Goal: Find specific page/section: Find specific page/section

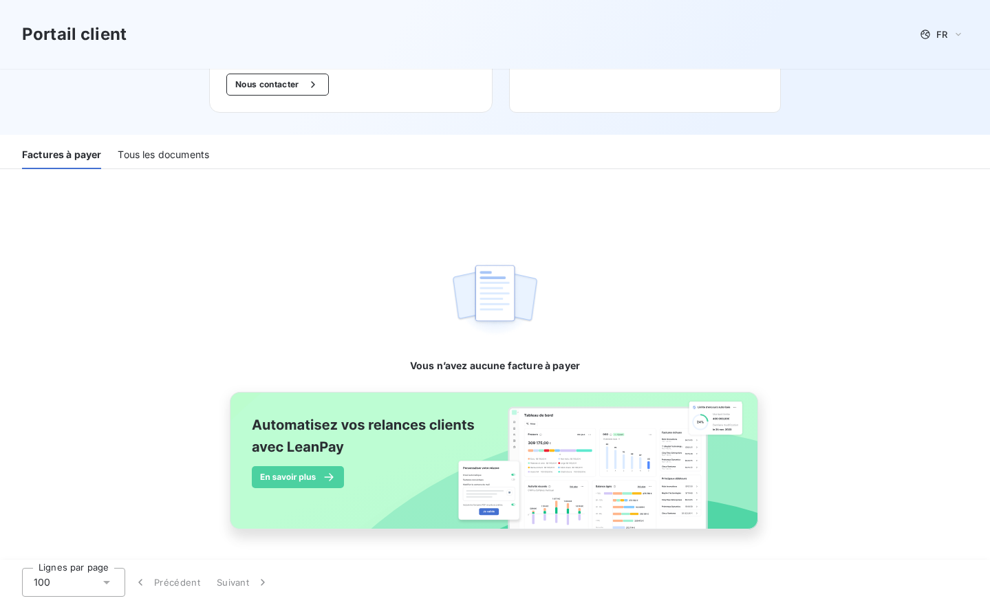
click at [171, 155] on div "Tous les documents" at bounding box center [163, 154] width 91 height 29
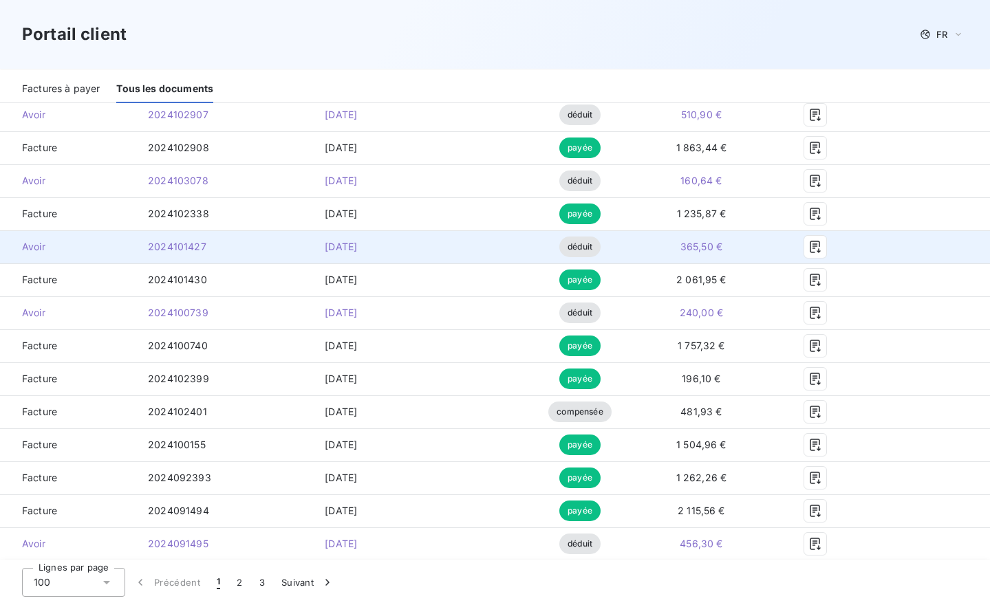
scroll to position [2281, 0]
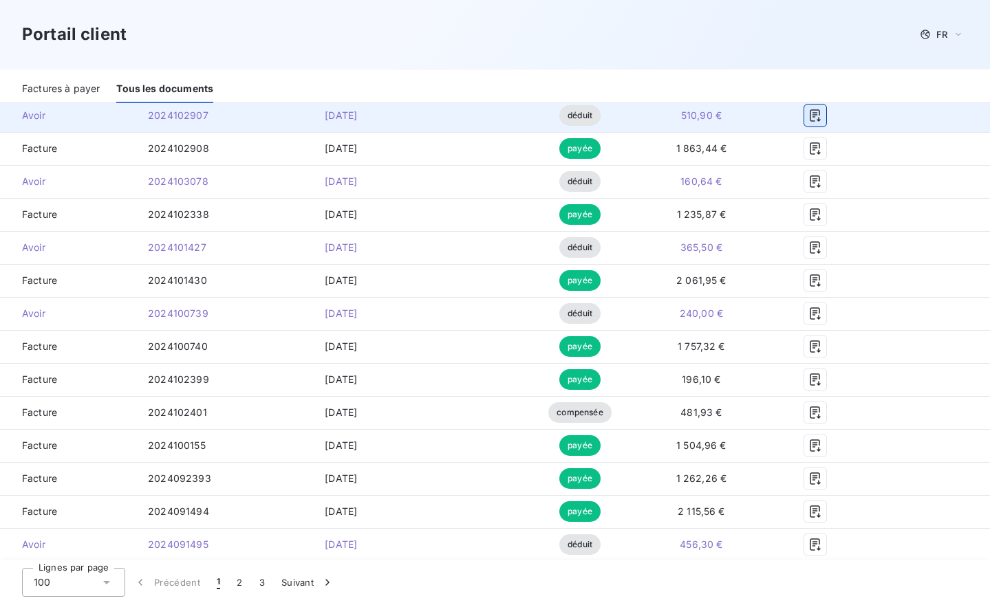
click at [822, 119] on icon "button" at bounding box center [815, 116] width 14 height 14
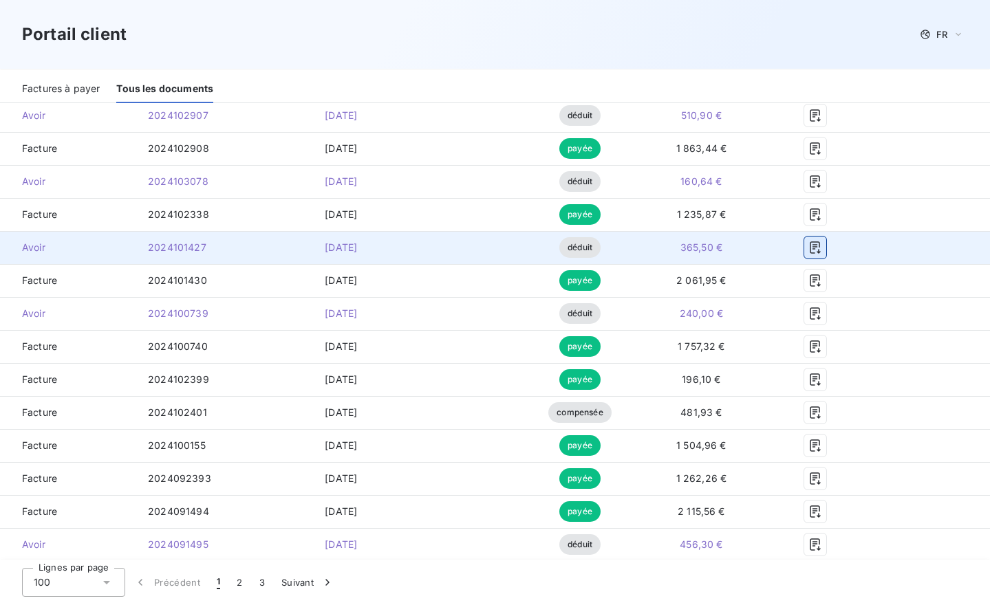
click at [822, 248] on icon "button" at bounding box center [815, 248] width 14 height 14
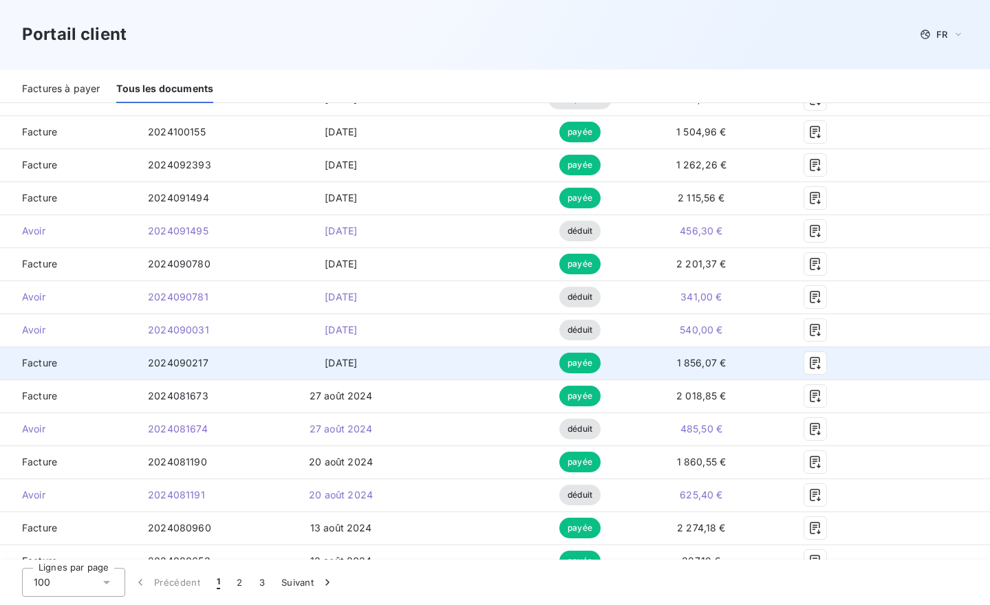
scroll to position [2593, 0]
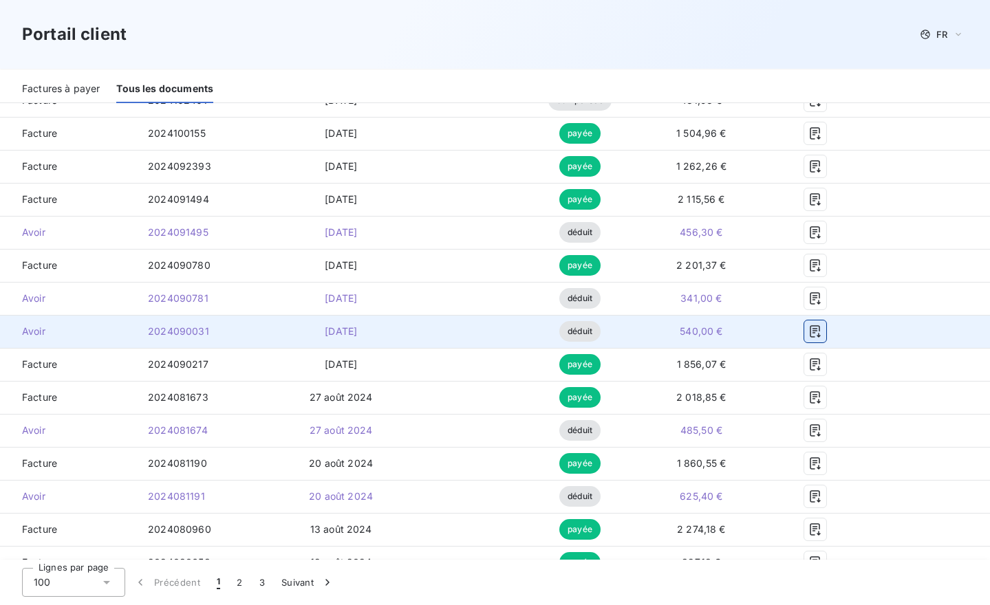
click at [822, 332] on icon "button" at bounding box center [815, 332] width 14 height 14
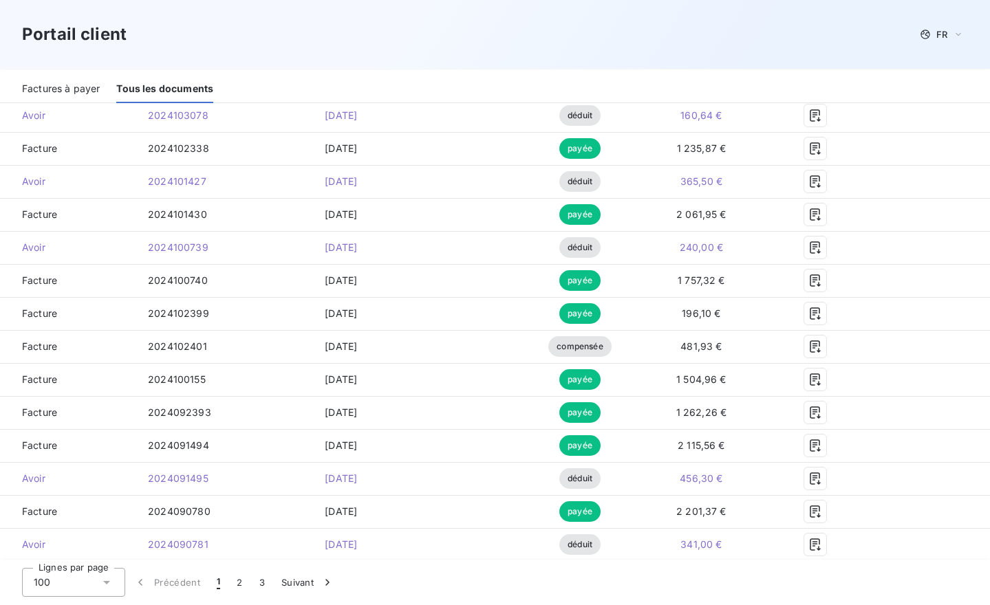
scroll to position [2338, 0]
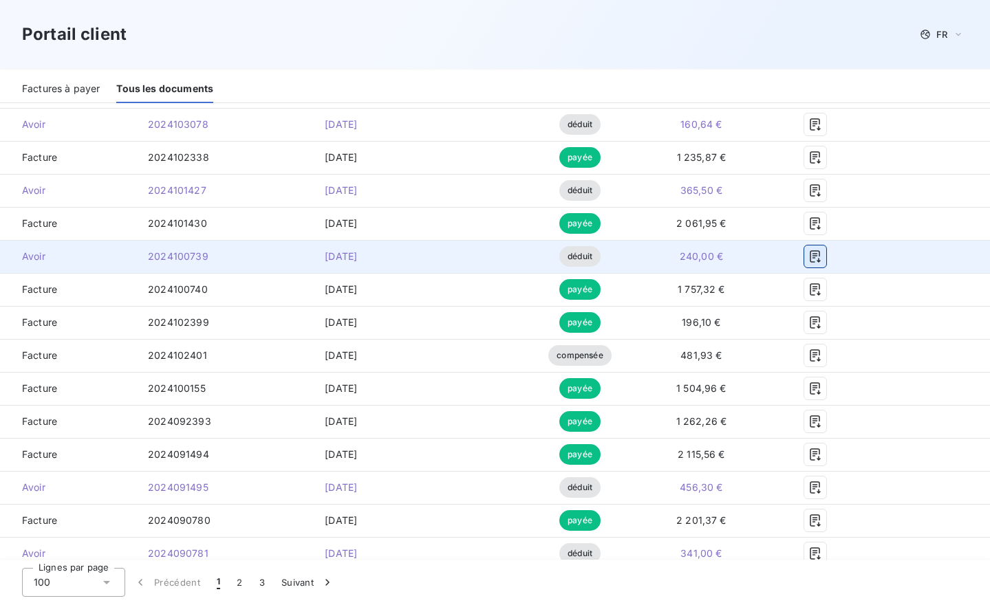
click at [822, 259] on icon "button" at bounding box center [815, 257] width 14 height 14
click at [822, 254] on icon "button" at bounding box center [815, 257] width 14 height 14
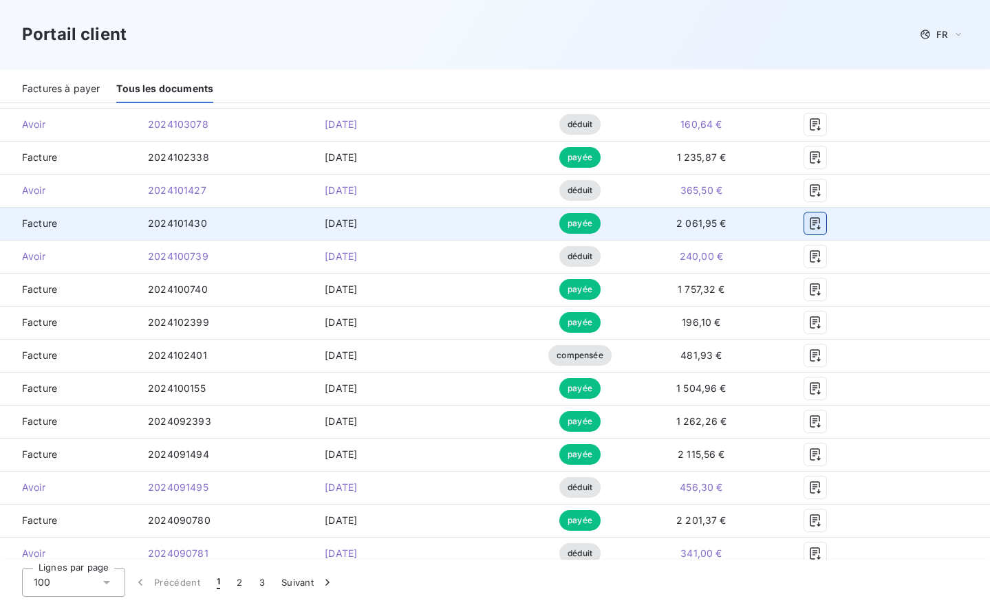
click at [822, 219] on icon "button" at bounding box center [815, 224] width 14 height 14
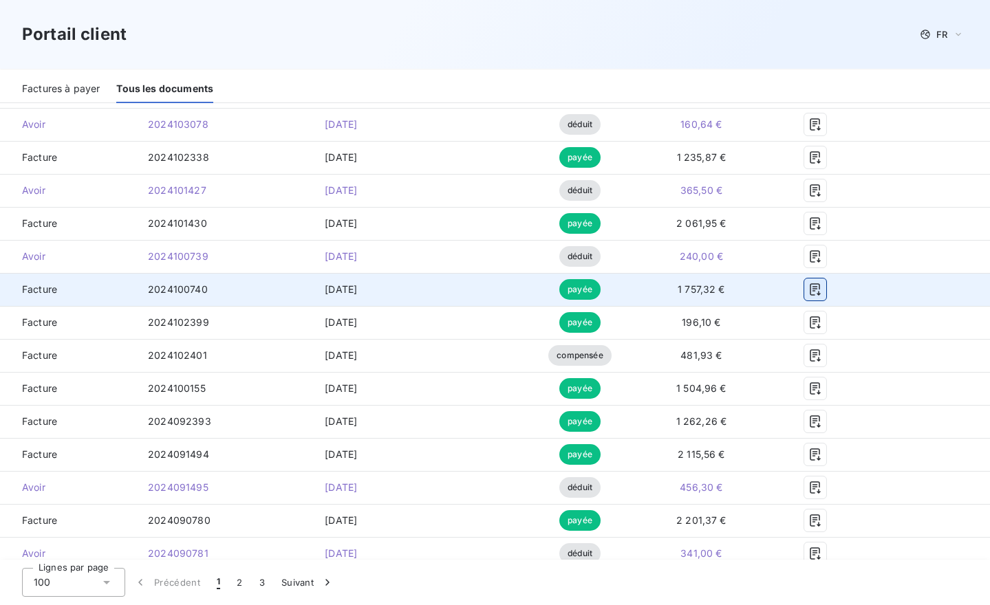
click at [821, 287] on icon "button" at bounding box center [815, 289] width 10 height 12
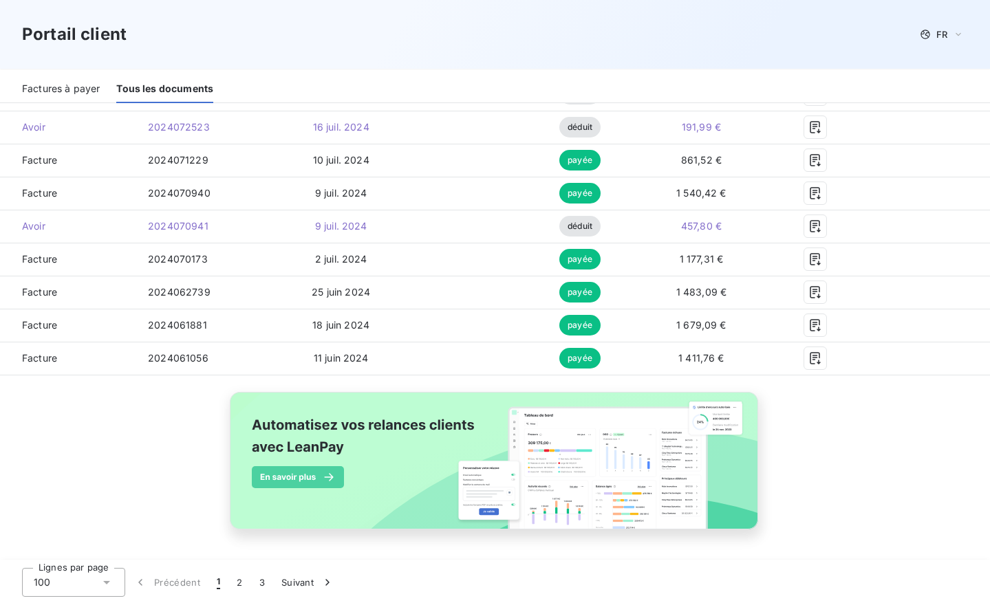
scroll to position [0, 0]
click at [241, 584] on button "2" at bounding box center [239, 582] width 22 height 29
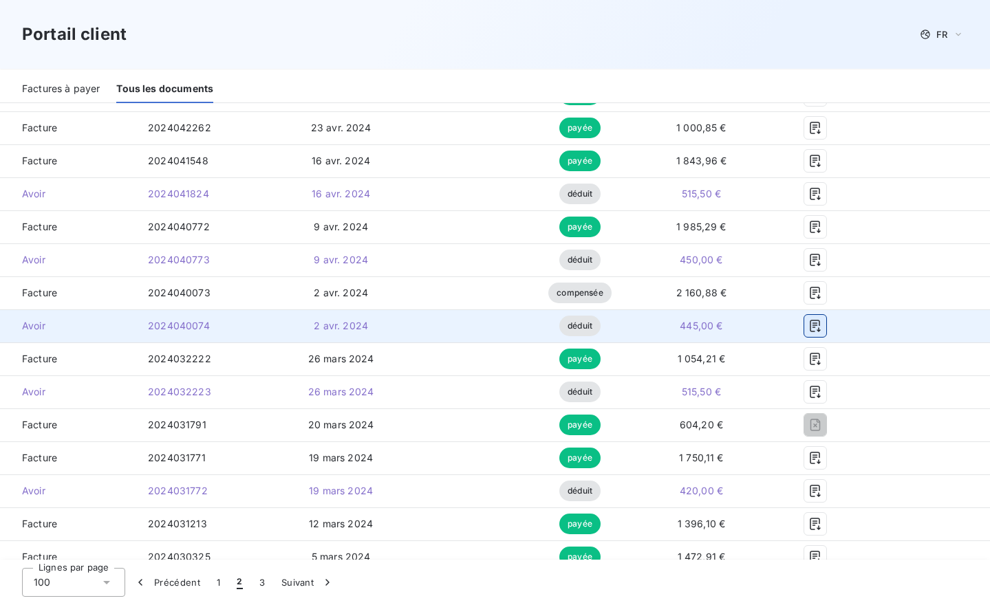
scroll to position [554, 0]
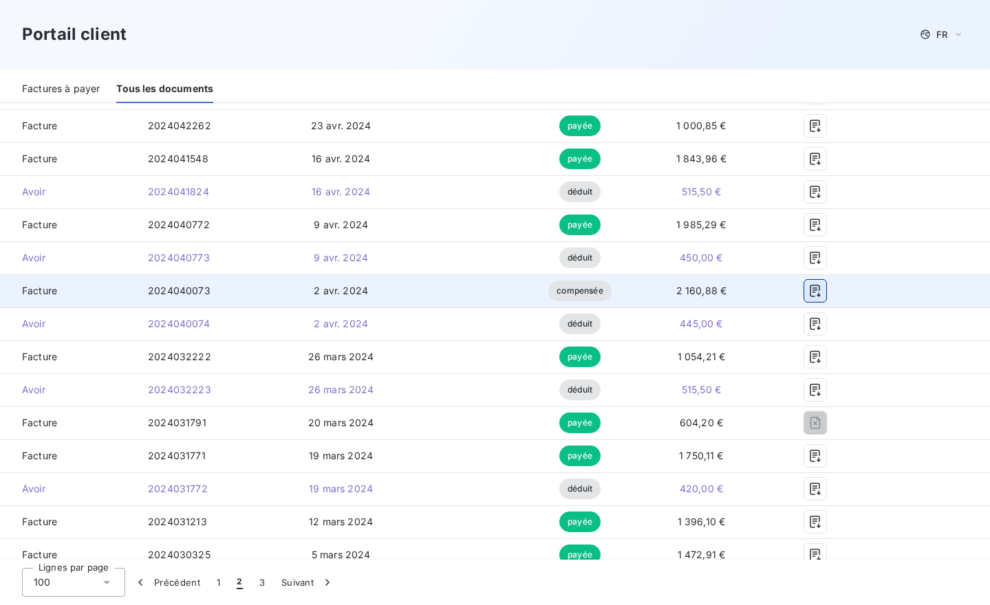
click at [822, 296] on icon "button" at bounding box center [815, 291] width 14 height 14
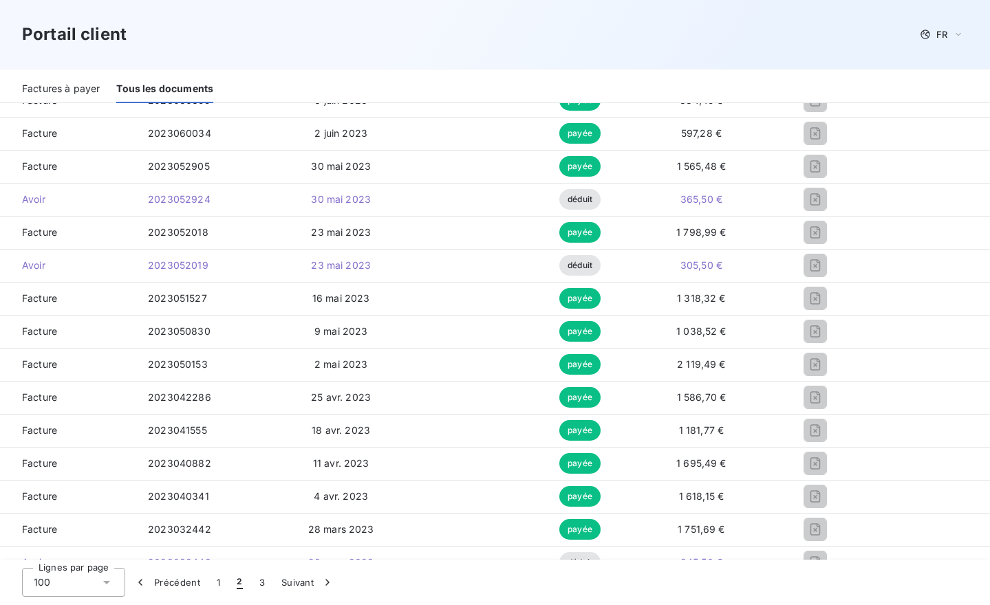
scroll to position [2598, 0]
